Goal: Check status: Check status

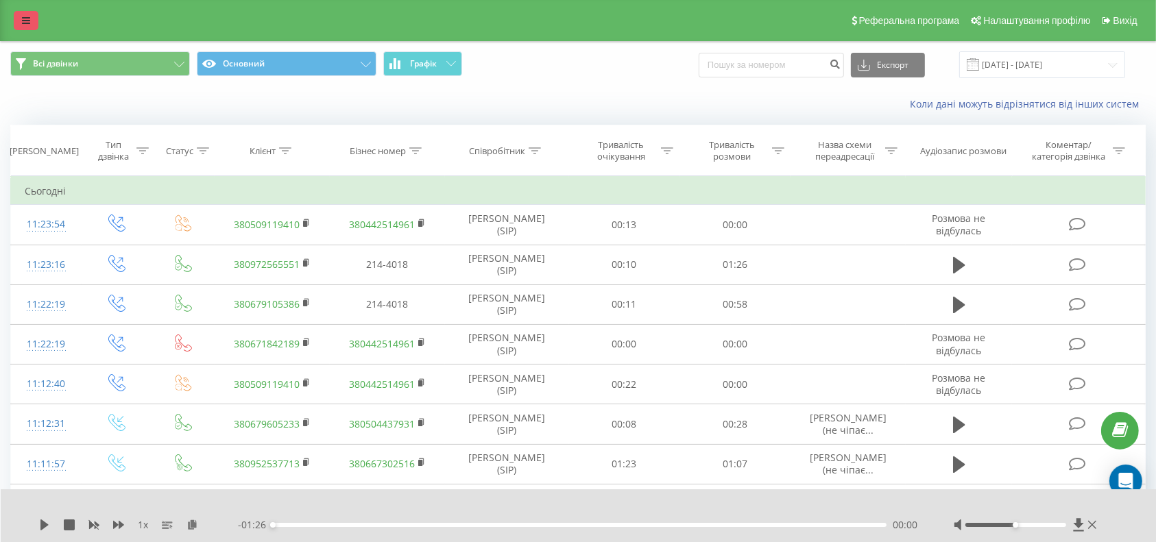
click at [23, 19] on icon at bounding box center [26, 21] width 8 height 10
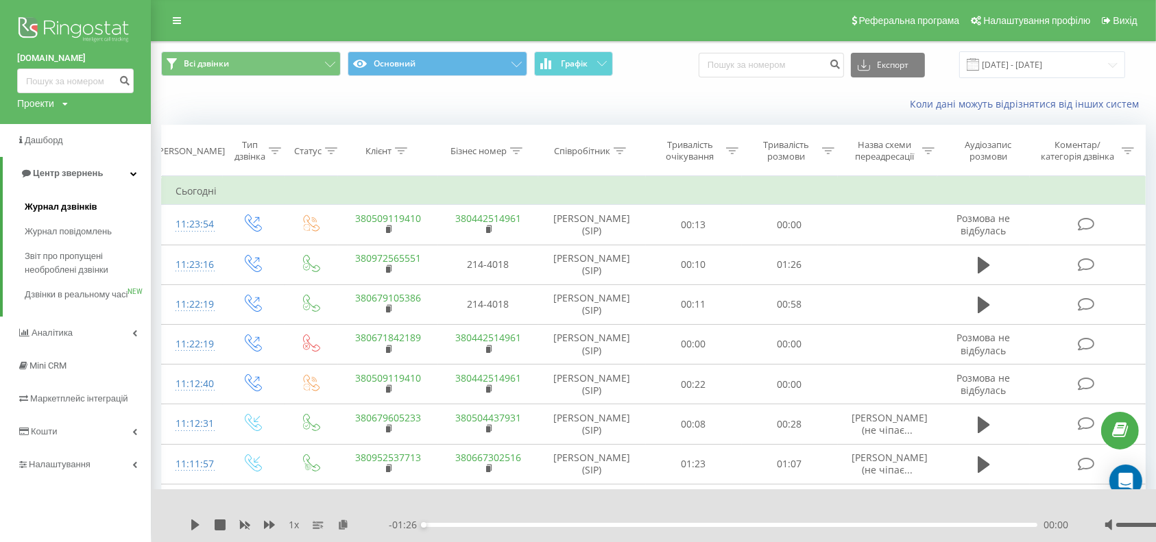
click at [63, 206] on span "Журнал дзвінків" at bounding box center [61, 207] width 73 height 14
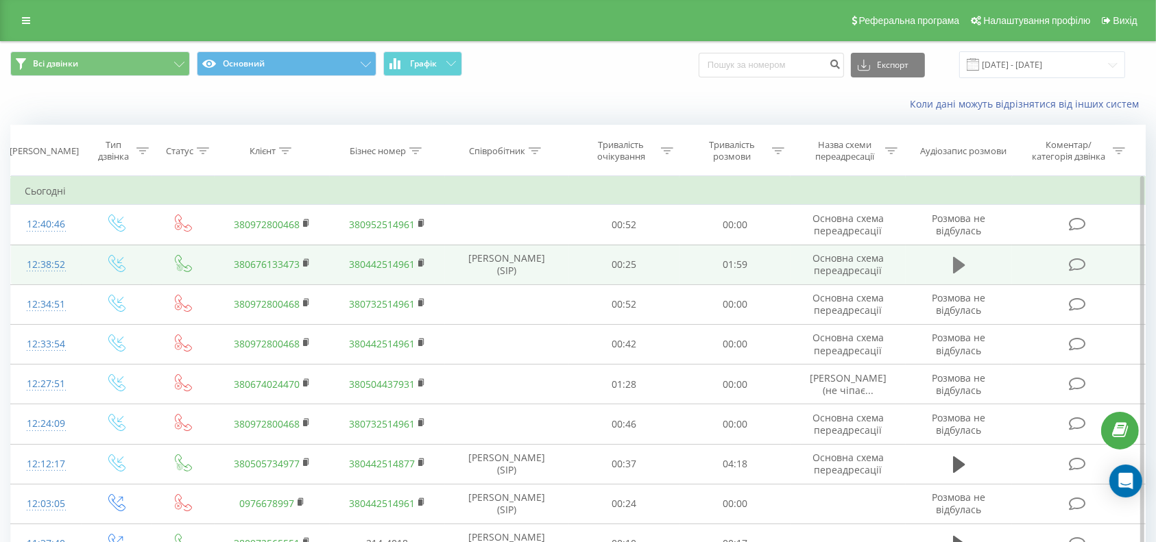
click at [960, 261] on icon at bounding box center [959, 265] width 12 height 16
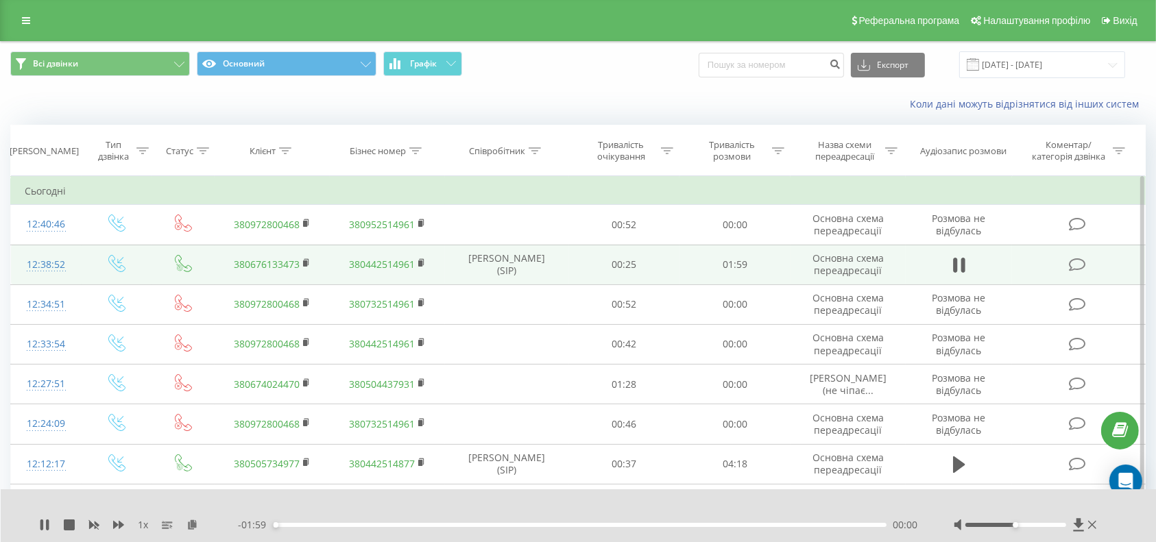
click at [332, 524] on div "00:00" at bounding box center [580, 525] width 614 height 4
click at [959, 261] on icon at bounding box center [959, 265] width 12 height 19
